Goal: Find contact information: Find contact information

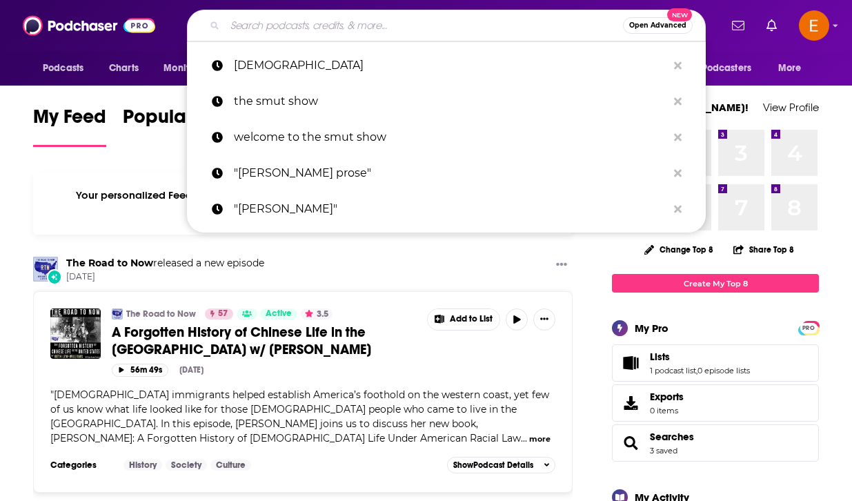
click at [538, 28] on input "Search podcasts, credits, & more..." at bounding box center [424, 25] width 398 height 22
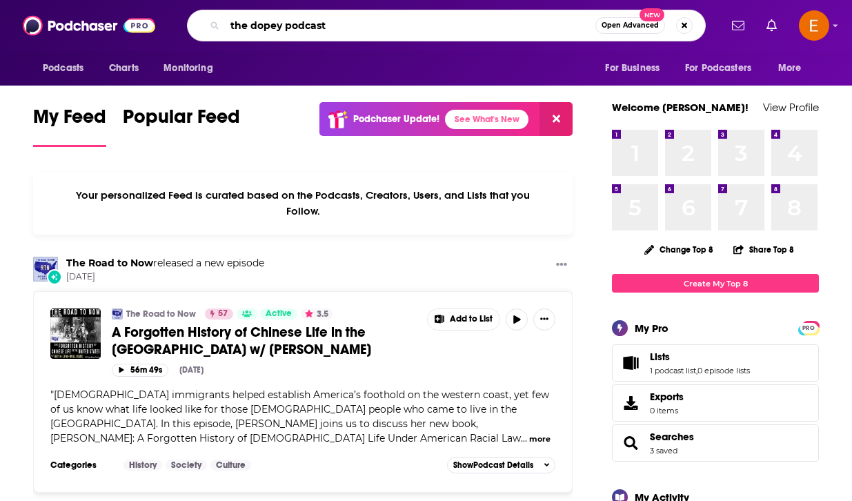
type input "the dopey podcast"
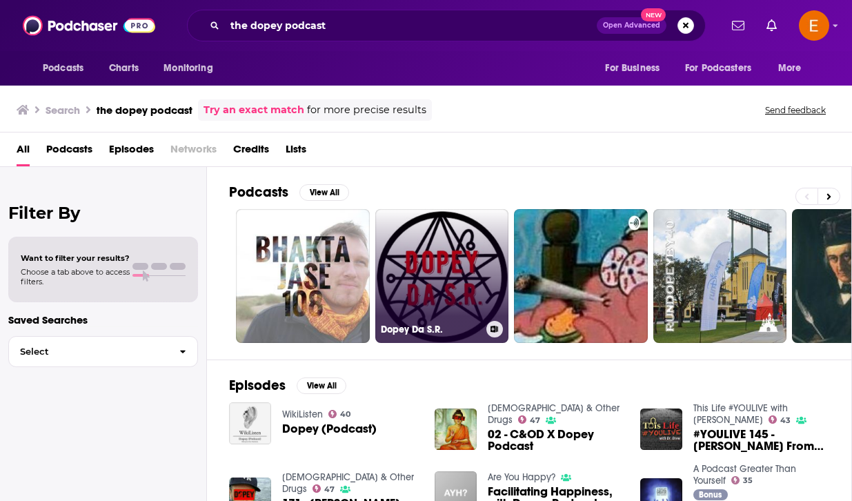
click at [429, 265] on link "Dopey Da S.R." at bounding box center [442, 276] width 134 height 134
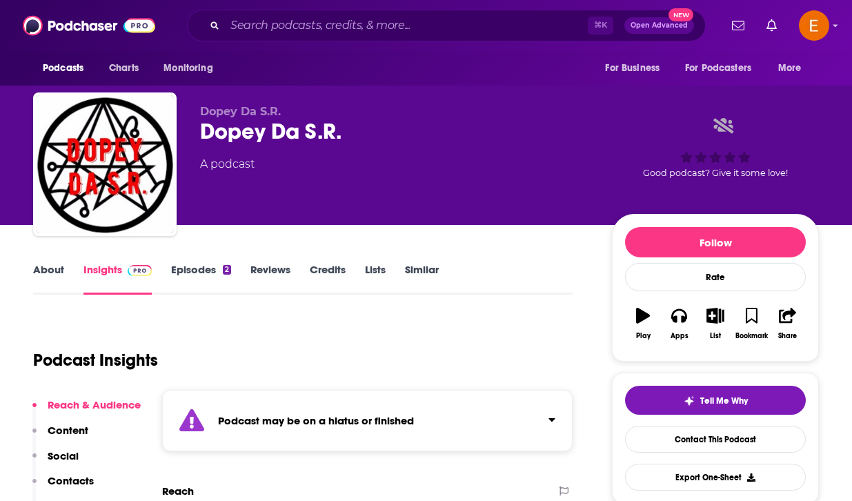
scroll to position [63, 0]
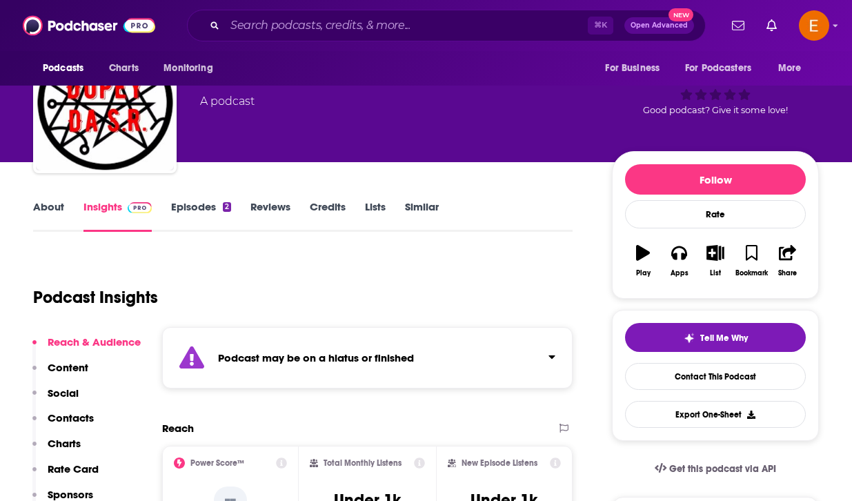
click at [48, 211] on link "About" at bounding box center [48, 216] width 31 height 32
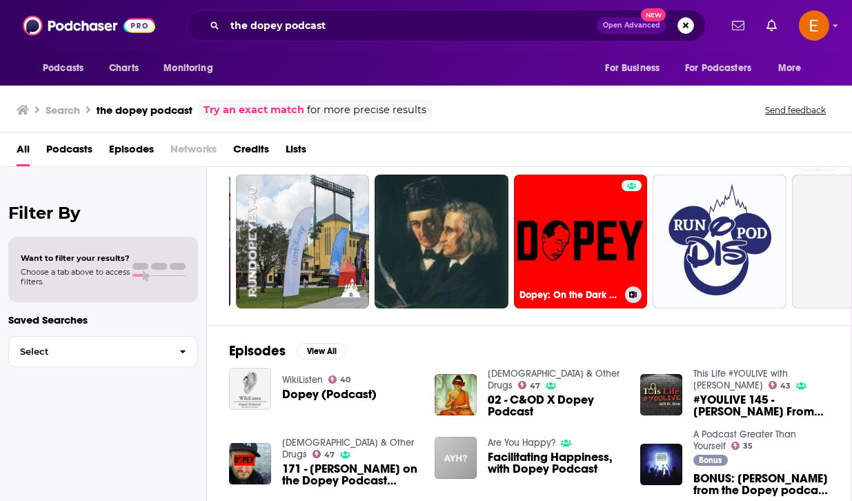
scroll to position [0, 420]
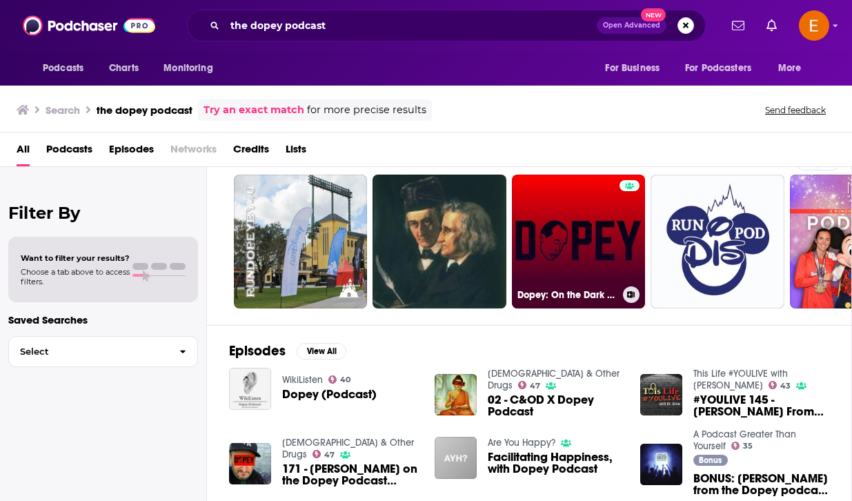
click at [571, 242] on link "Dopey: On the Dark Comedy of Drug Addiction" at bounding box center [579, 242] width 134 height 134
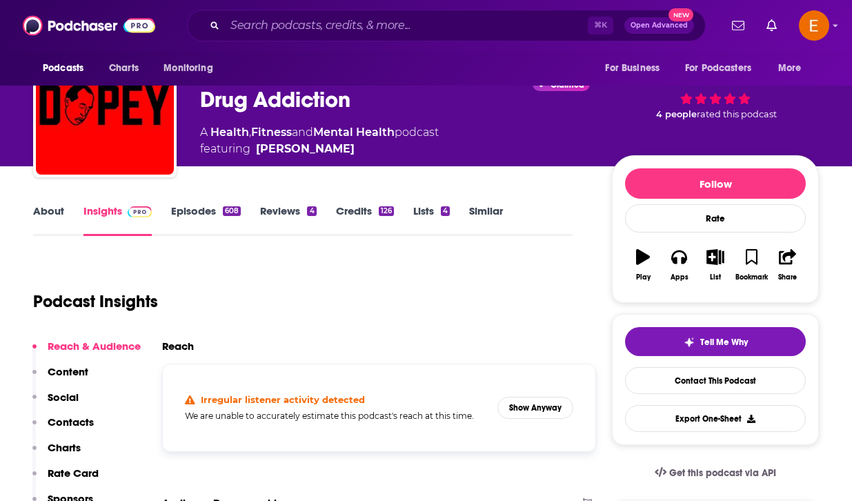
scroll to position [68, 0]
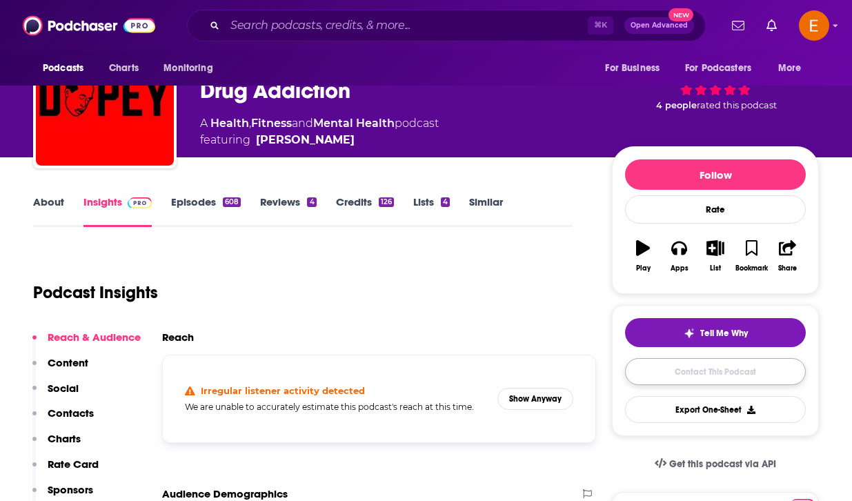
click at [728, 368] on link "Contact This Podcast" at bounding box center [715, 371] width 181 height 27
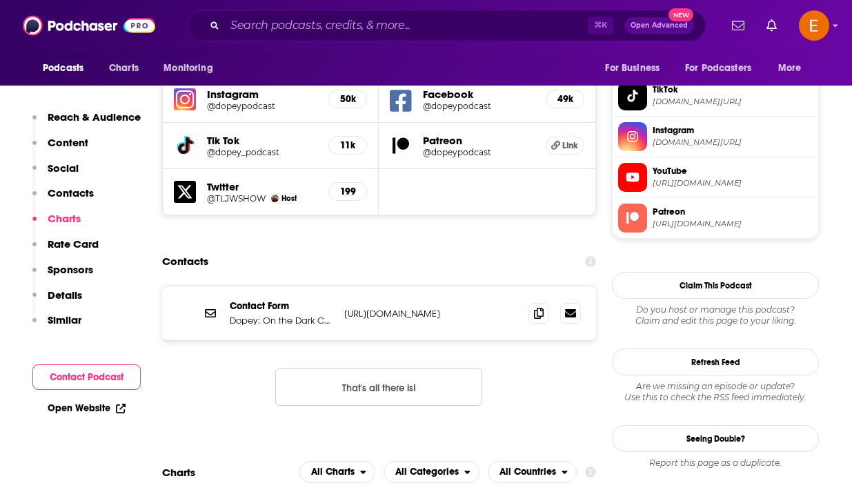
scroll to position [1258, 0]
click at [443, 308] on p "[URL][DOMAIN_NAME]" at bounding box center [430, 314] width 173 height 12
click at [544, 308] on icon at bounding box center [539, 313] width 10 height 11
